Goal: Communication & Community: Participate in discussion

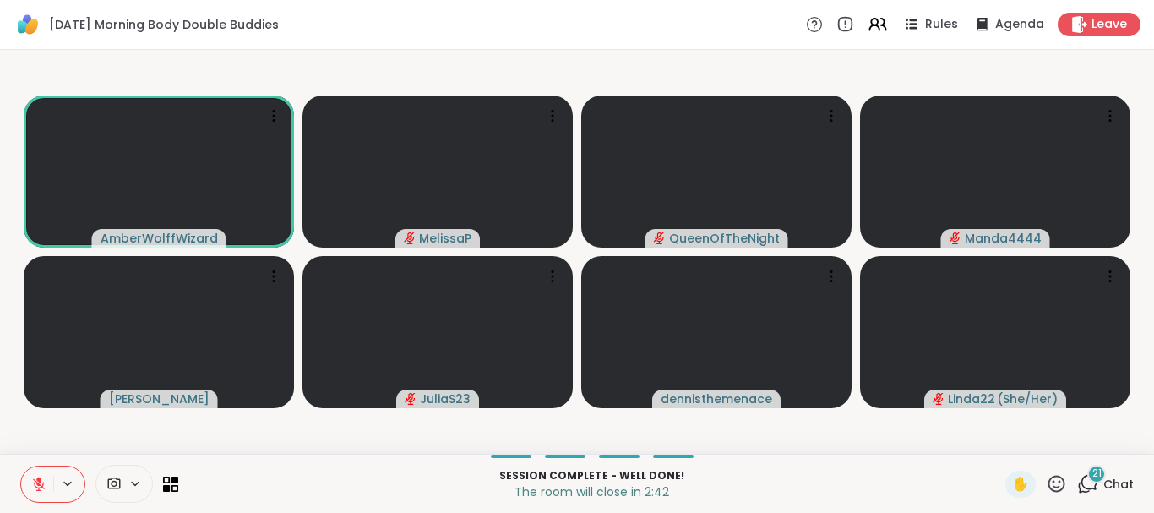
click at [38, 485] on icon at bounding box center [39, 484] width 12 height 12
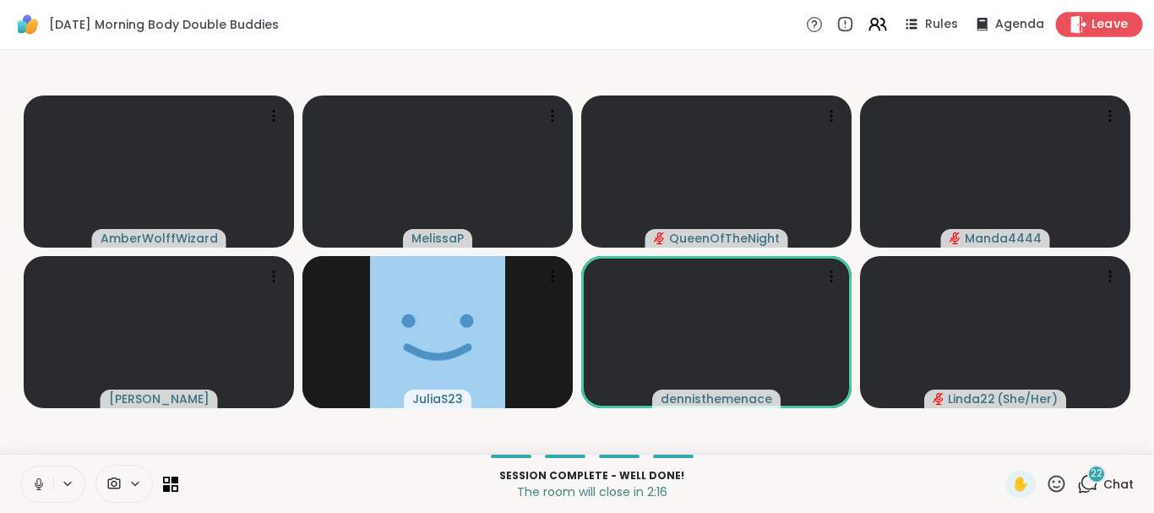
click at [1094, 27] on span "Leave" at bounding box center [1109, 25] width 37 height 18
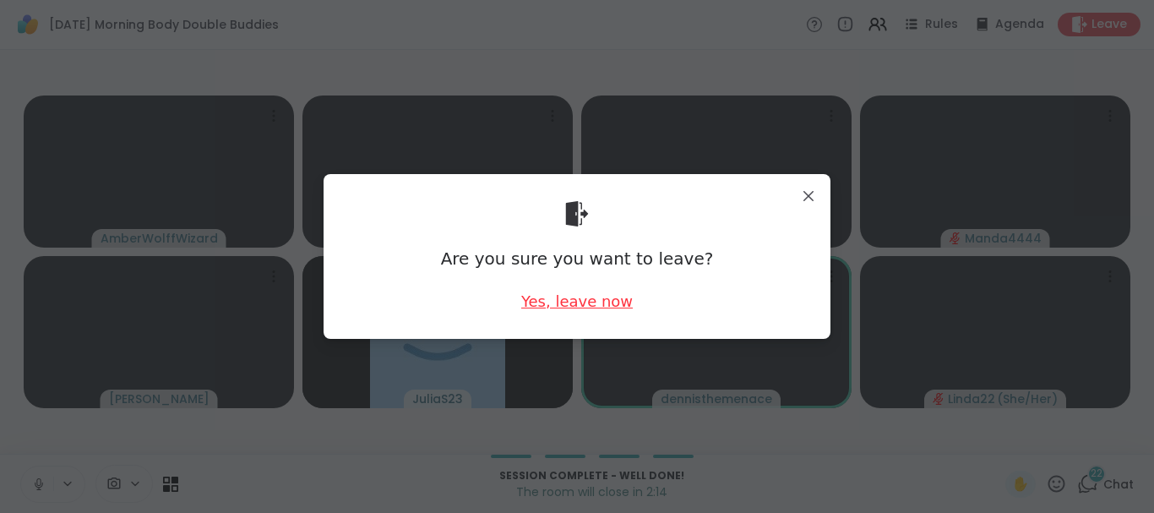
click at [551, 300] on div "Yes, leave now" at bounding box center [576, 301] width 111 height 21
